Goal: Task Accomplishment & Management: Use online tool/utility

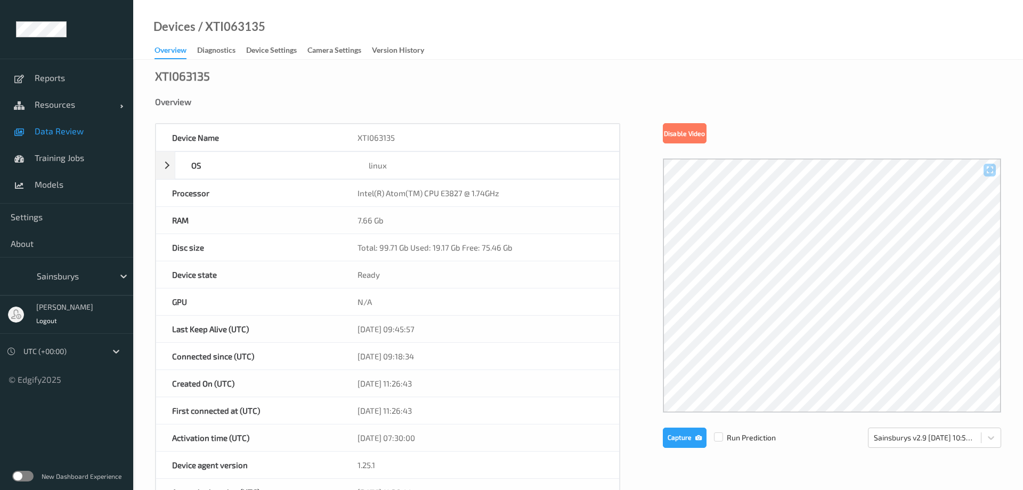
scroll to position [381, 0]
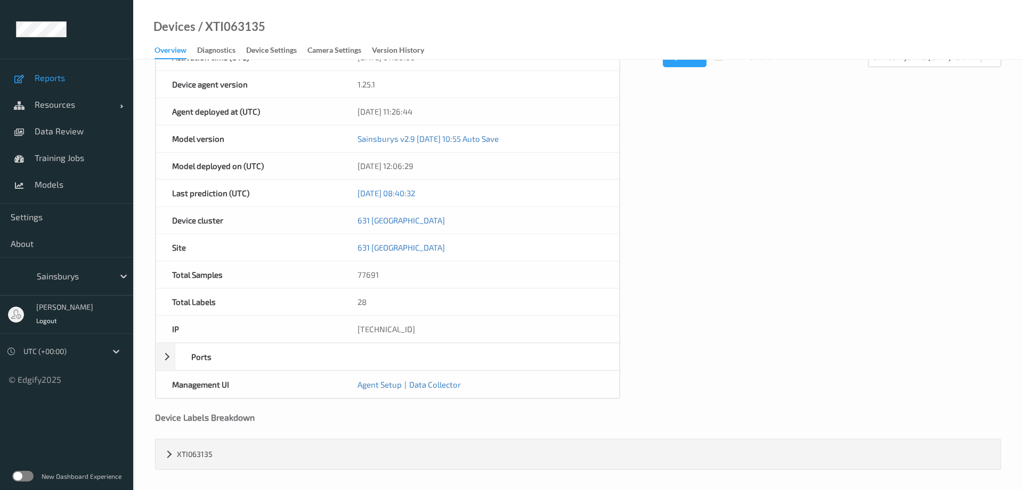
click at [51, 77] on span "Reports" at bounding box center [79, 77] width 88 height 11
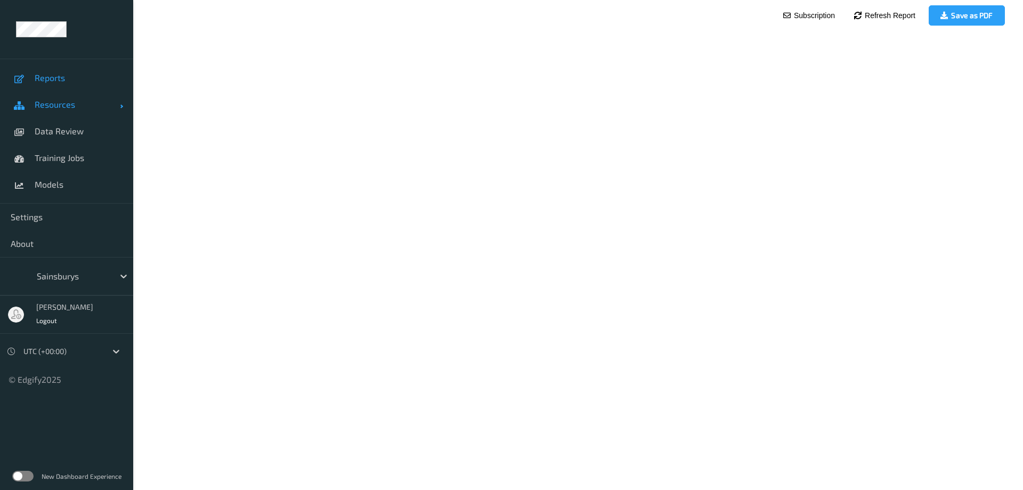
click at [60, 107] on span "Resources" at bounding box center [77, 104] width 85 height 11
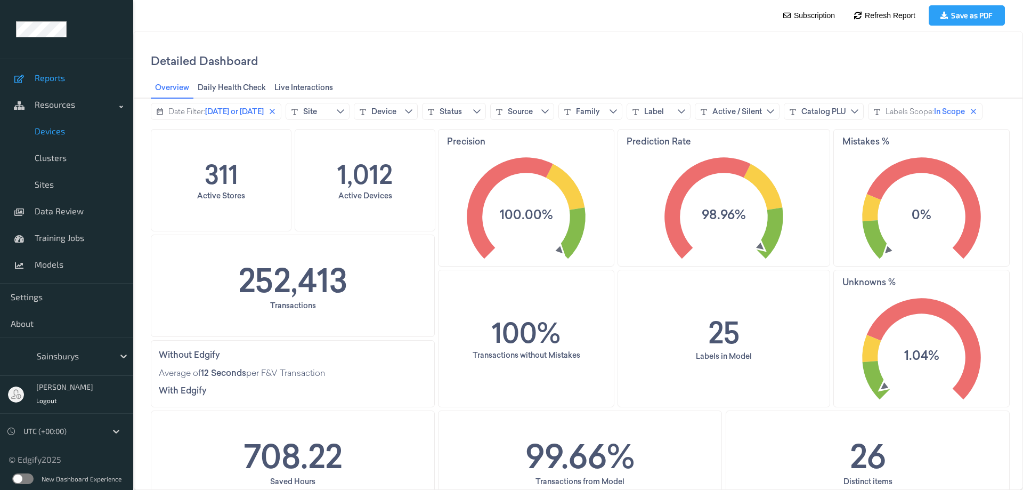
click at [47, 131] on span "Devices" at bounding box center [79, 131] width 88 height 11
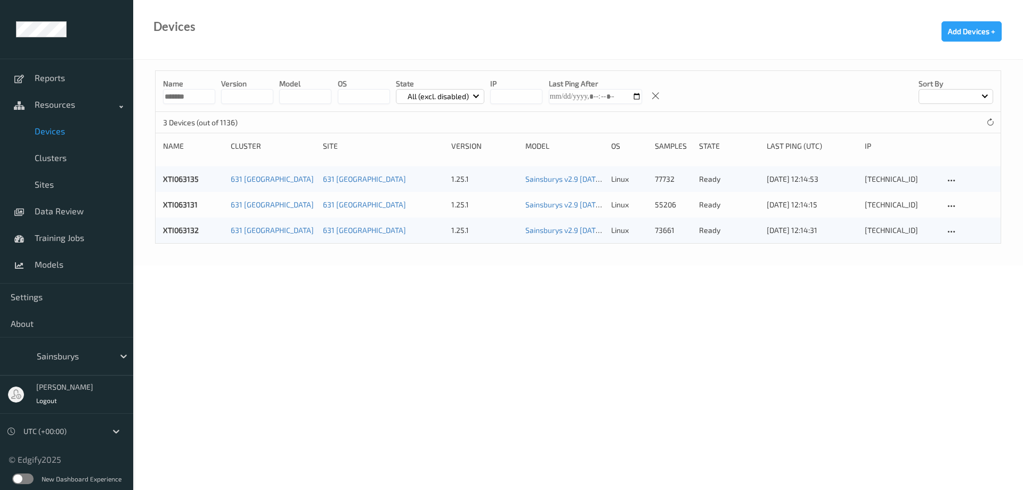
click at [195, 95] on input "*******" at bounding box center [189, 96] width 52 height 15
drag, startPoint x: 177, startPoint y: 96, endPoint x: 217, endPoint y: 93, distance: 40.7
click at [215, 93] on input "*******" at bounding box center [189, 96] width 52 height 15
type input "*******"
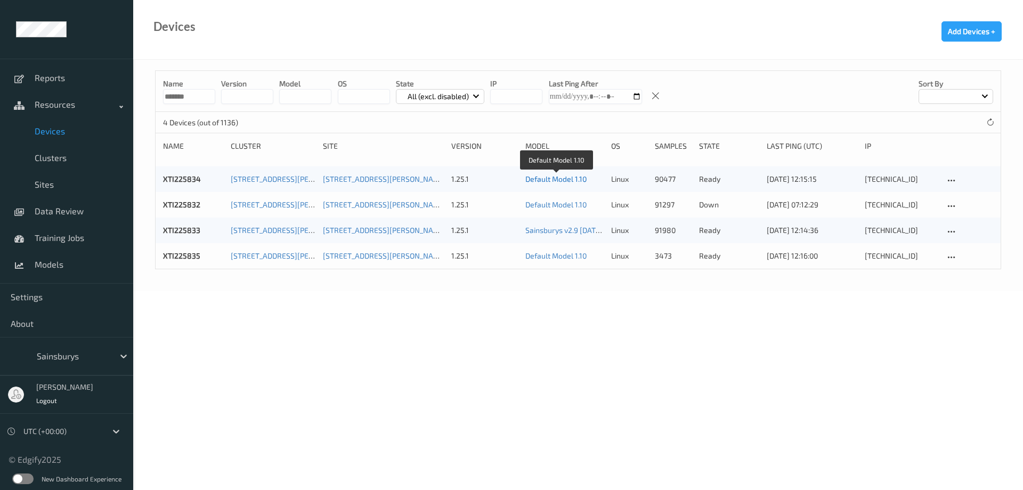
click at [546, 176] on link "Default Model 1.10" at bounding box center [556, 178] width 61 height 9
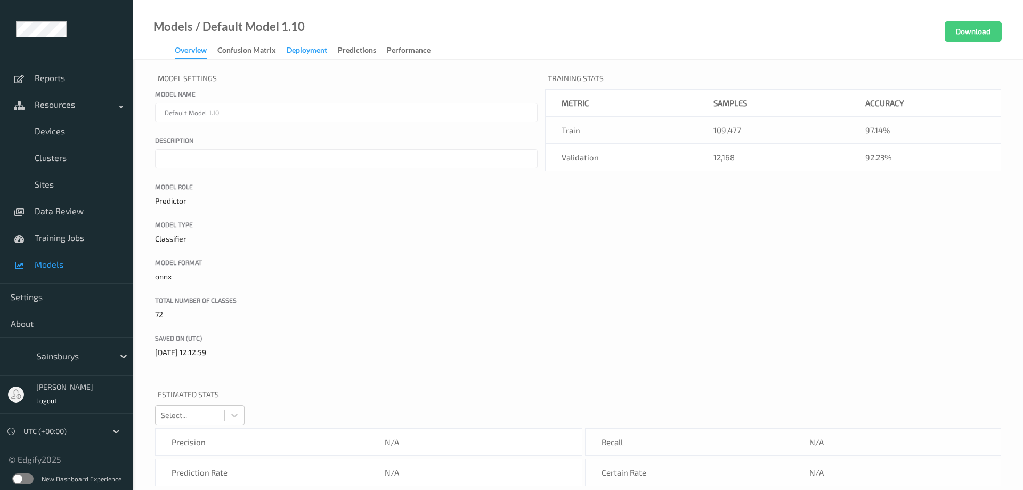
click at [305, 52] on div "Deployment" at bounding box center [307, 51] width 41 height 13
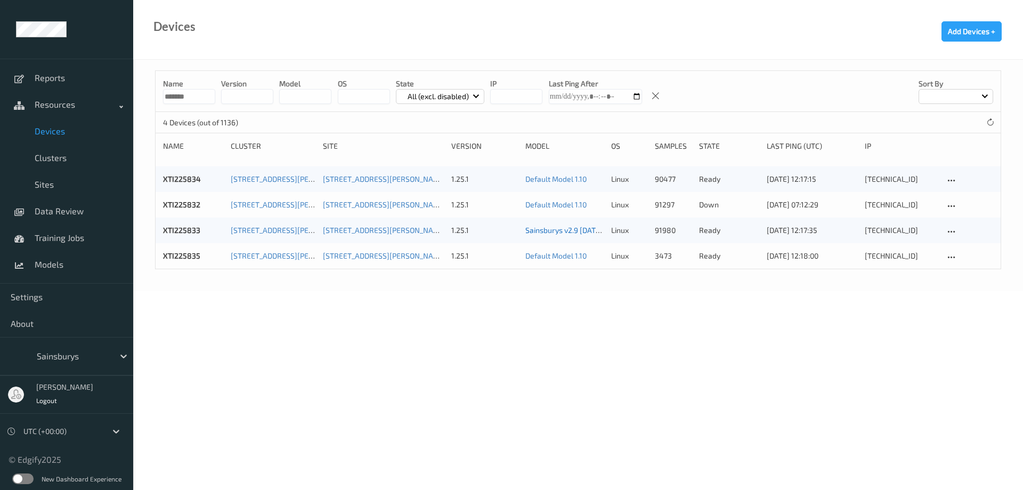
click at [567, 231] on link "Sainsburys v2.9 [DATE] 10:55 Auto Save" at bounding box center [592, 229] width 132 height 9
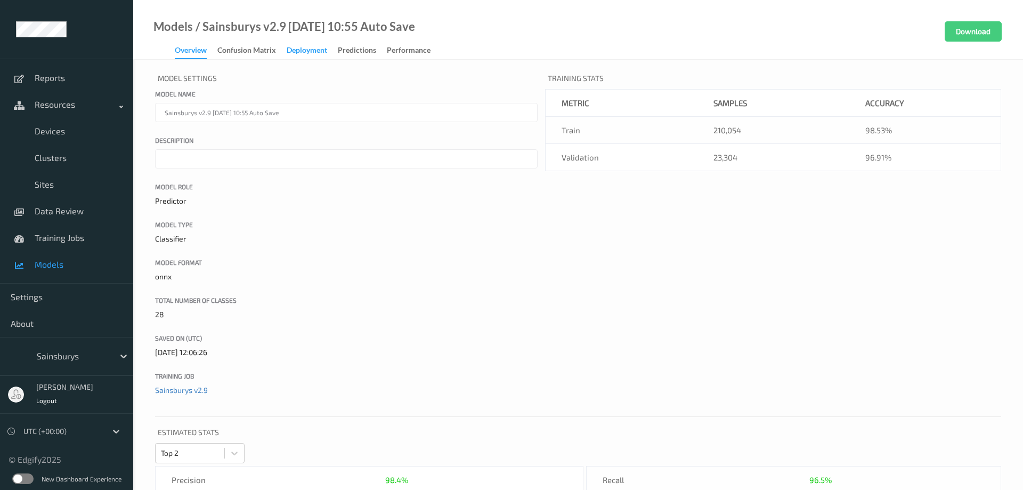
click at [311, 49] on div "Deployment" at bounding box center [307, 51] width 41 height 13
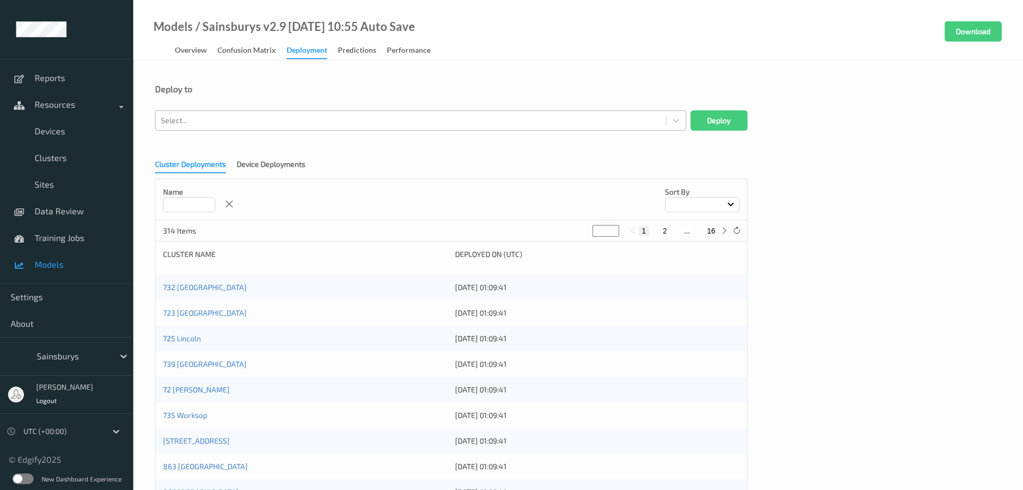
click at [220, 124] on div at bounding box center [411, 120] width 500 height 13
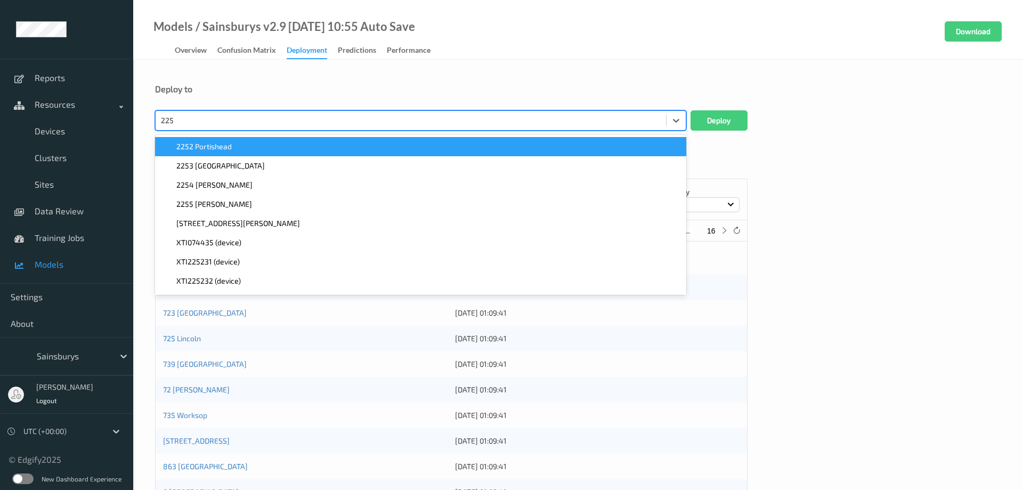
type input "2258"
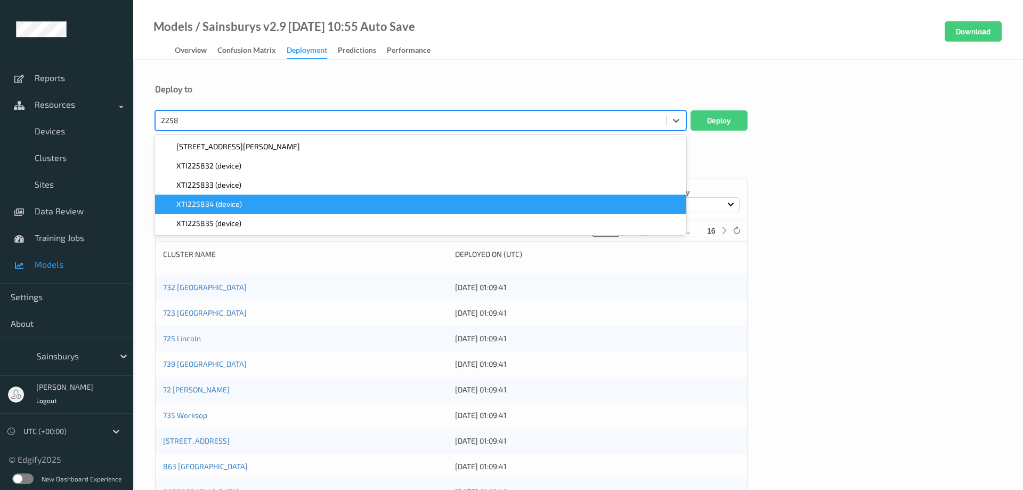
click at [218, 200] on span "XTI225834 (device)" at bounding box center [209, 204] width 66 height 11
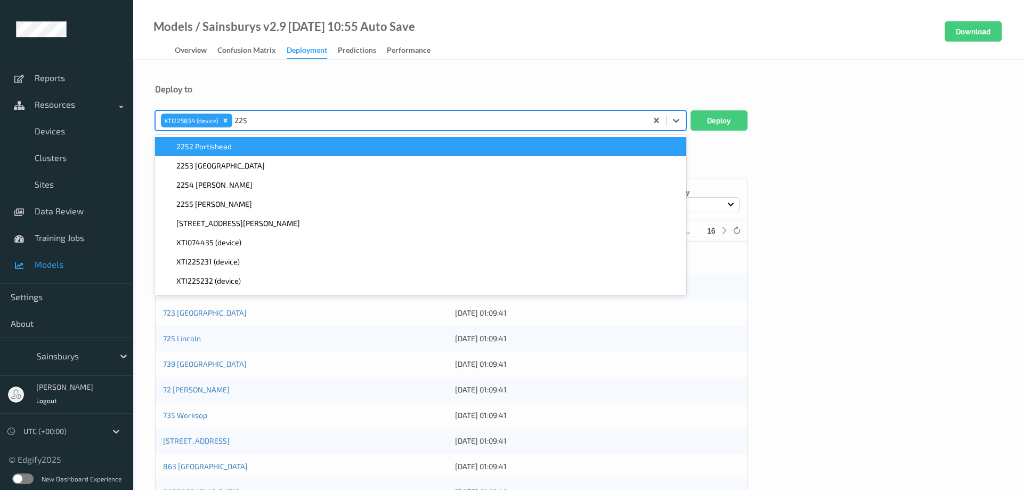
type input "2258"
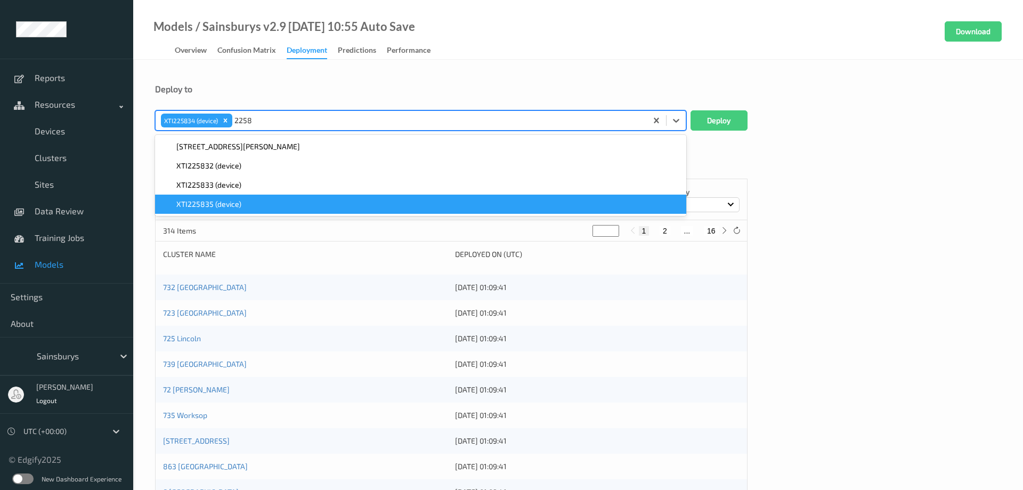
click at [248, 204] on div "XTI225835 (device)" at bounding box center [420, 204] width 519 height 11
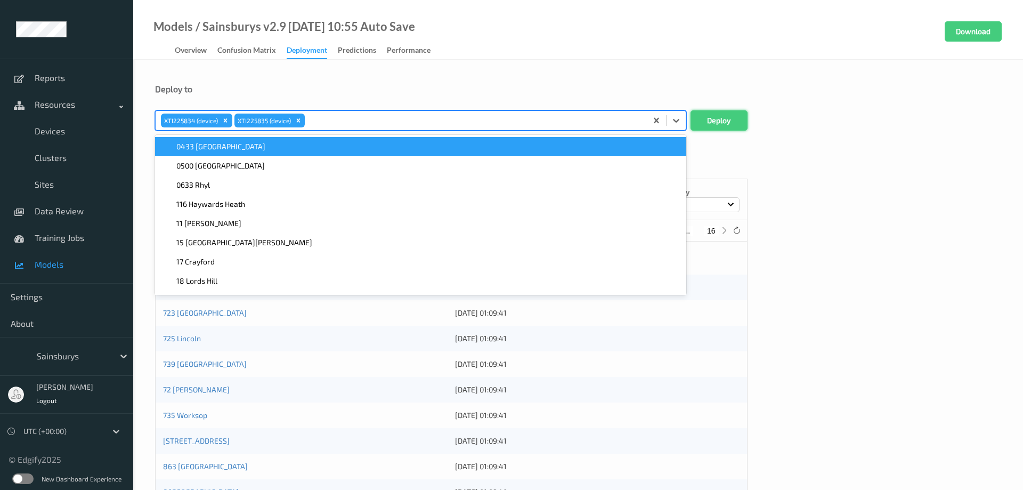
click at [724, 118] on button "Deploy" at bounding box center [719, 120] width 57 height 20
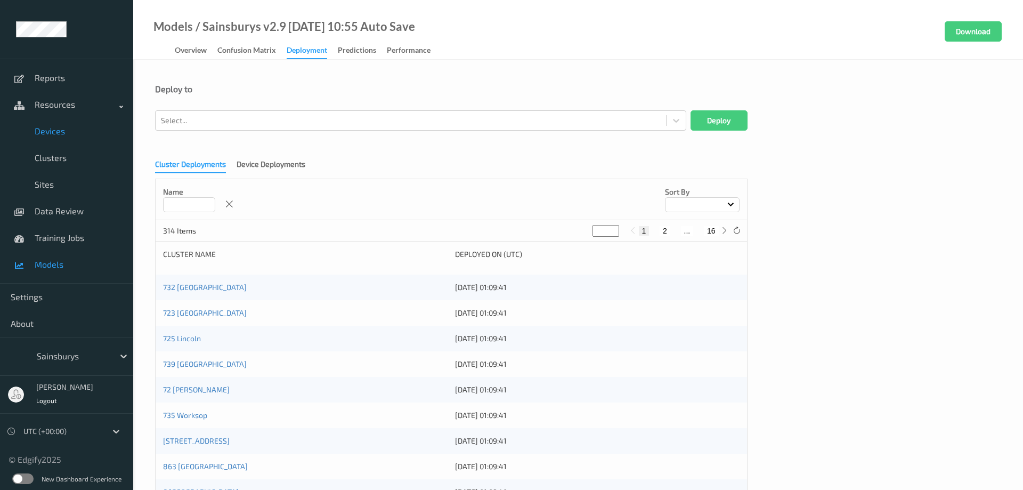
click at [53, 131] on span "Devices" at bounding box center [79, 131] width 88 height 11
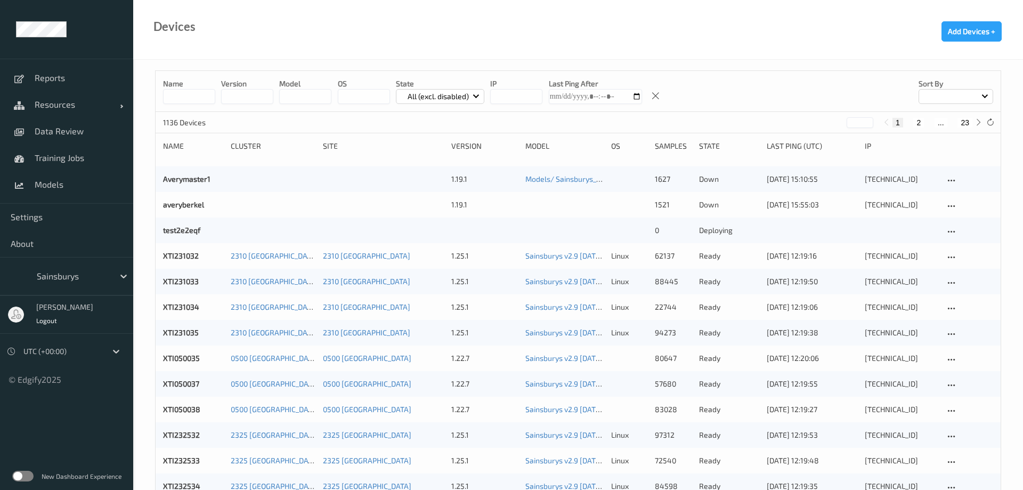
click at [189, 100] on input at bounding box center [189, 96] width 52 height 15
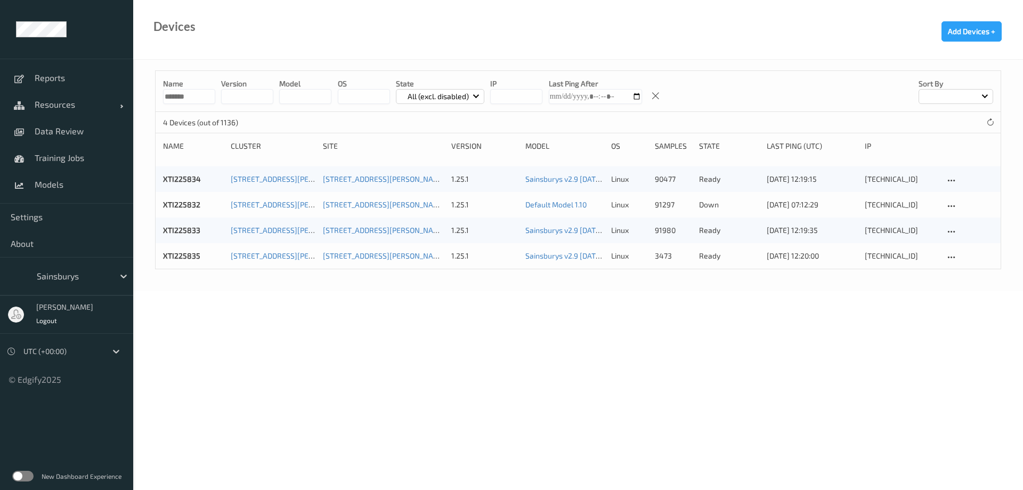
type input "*******"
